Goal: Information Seeking & Learning: Learn about a topic

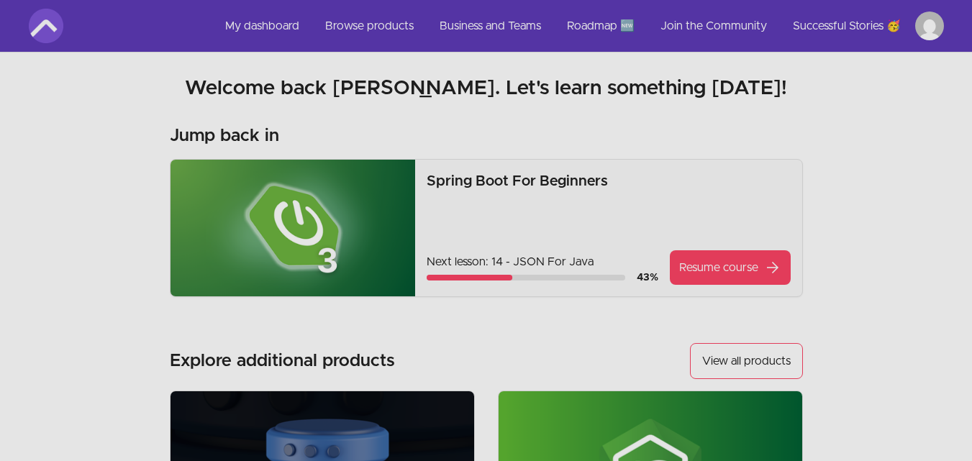
click at [737, 271] on link "Resume course arrow_forward" at bounding box center [730, 267] width 121 height 35
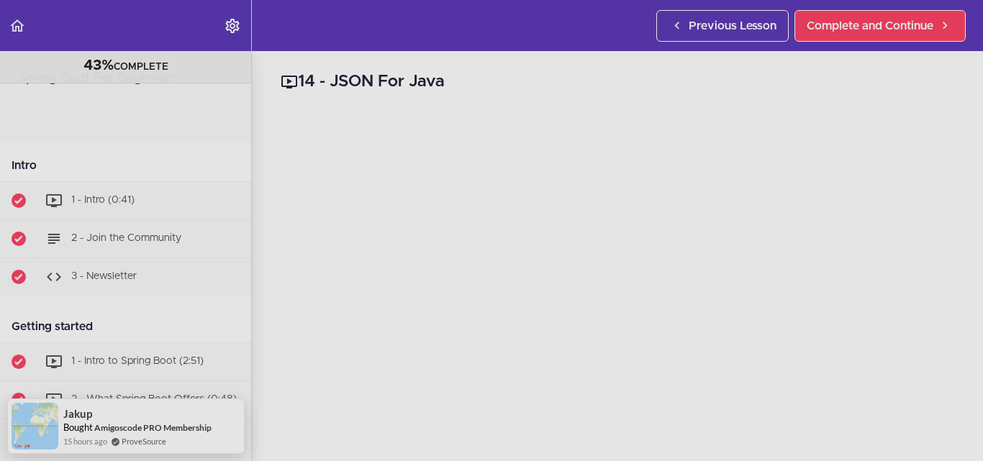
scroll to position [697, 0]
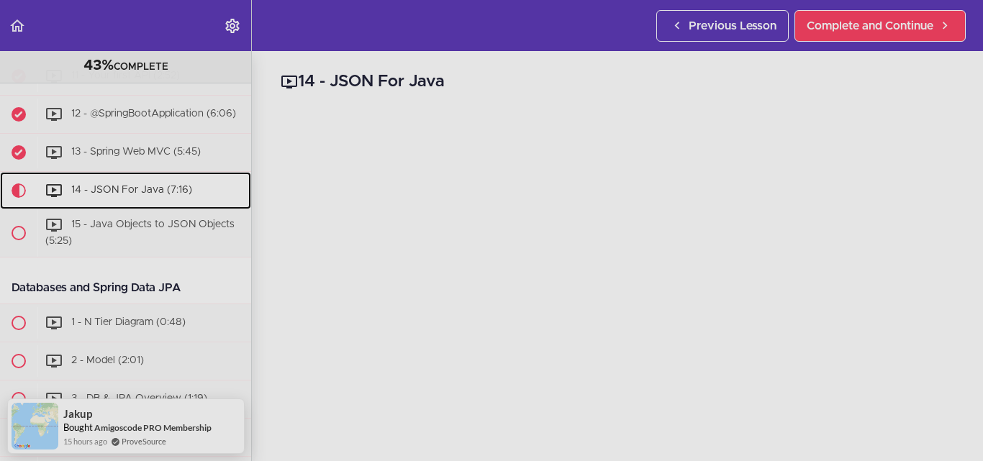
click at [112, 195] on span "14 - JSON For Java (7:16)" at bounding box center [131, 190] width 121 height 10
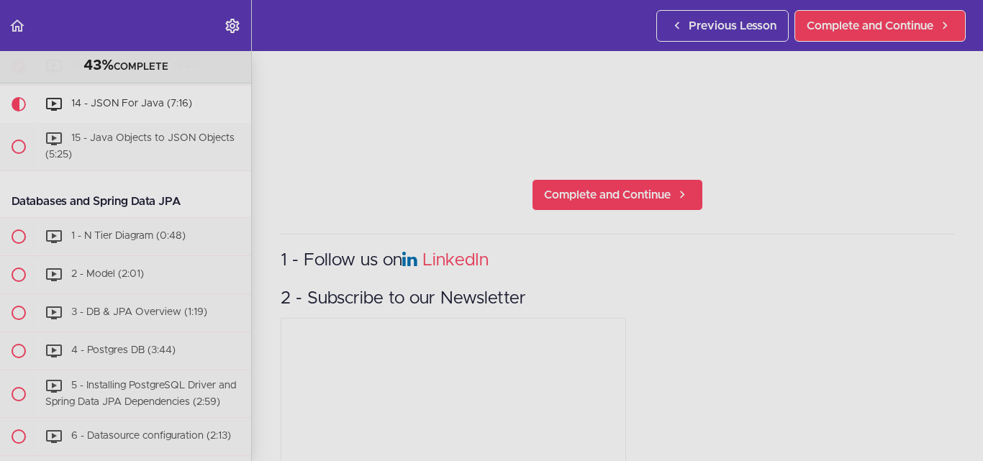
scroll to position [340, 0]
click at [616, 191] on span "Complete and Continue" at bounding box center [607, 194] width 127 height 17
